Goal: Task Accomplishment & Management: Manage account settings

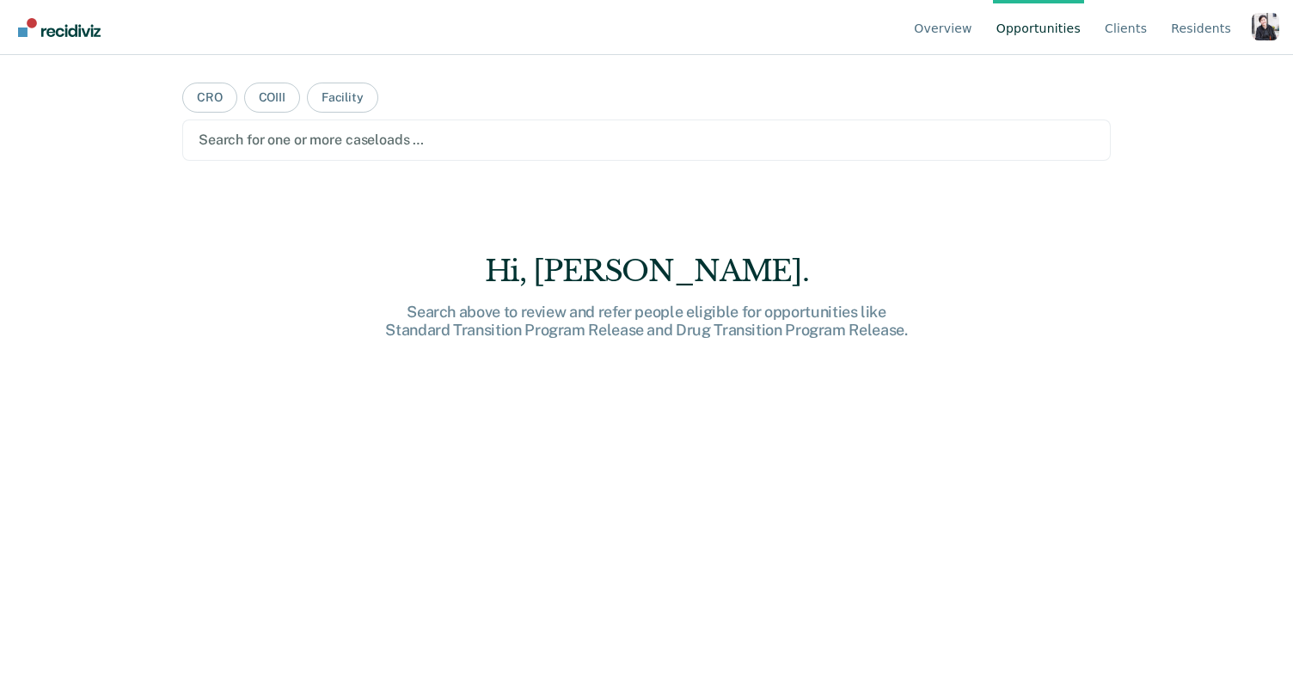
click at [1259, 15] on div "Profile dropdown button" at bounding box center [1266, 27] width 28 height 28
click at [1189, 77] on link "Profile" at bounding box center [1196, 80] width 111 height 15
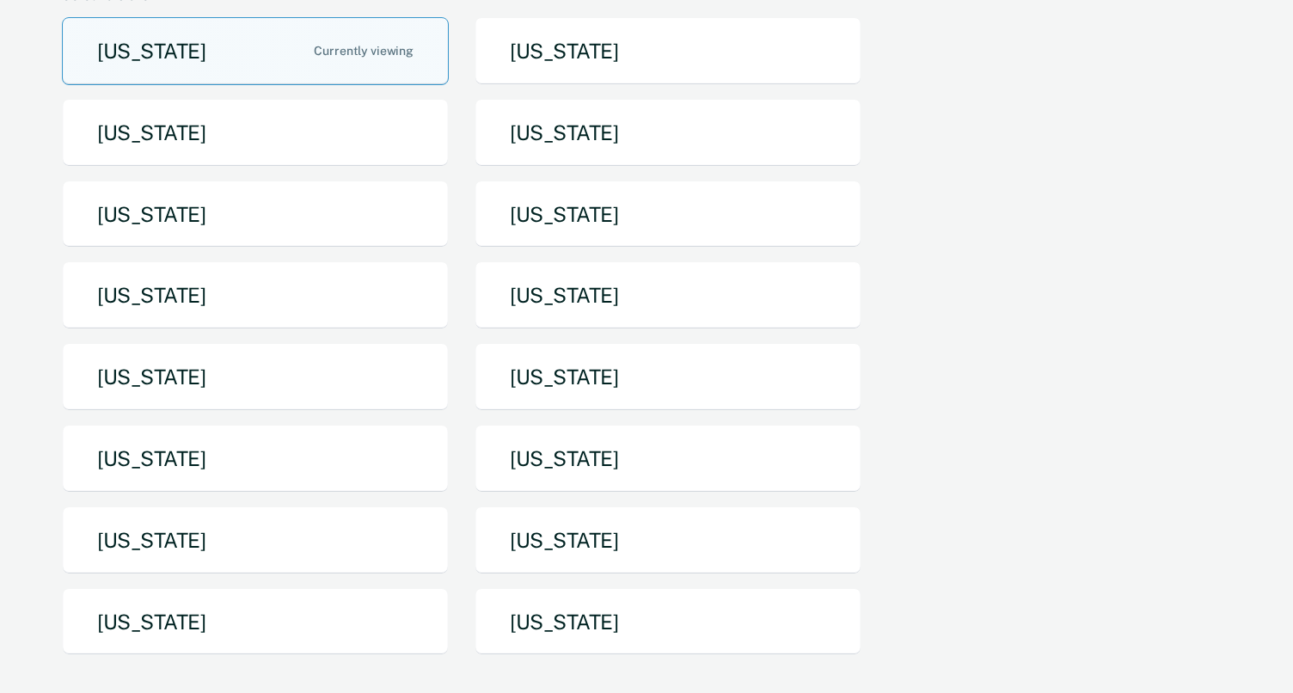
scroll to position [180, 0]
